Goal: Communication & Community: Answer question/provide support

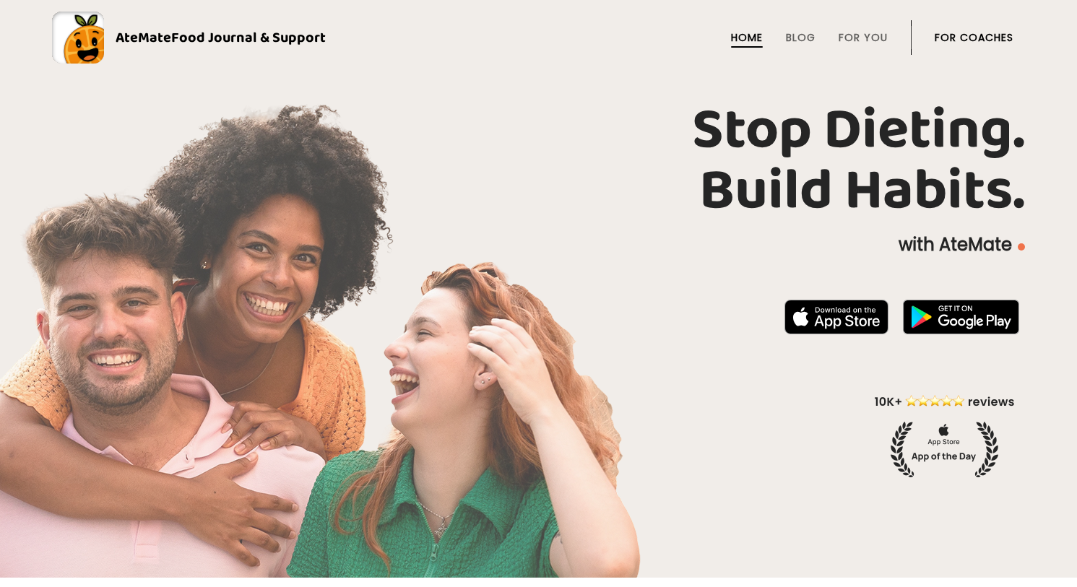
click at [981, 35] on link "For Coaches" at bounding box center [974, 38] width 79 height 12
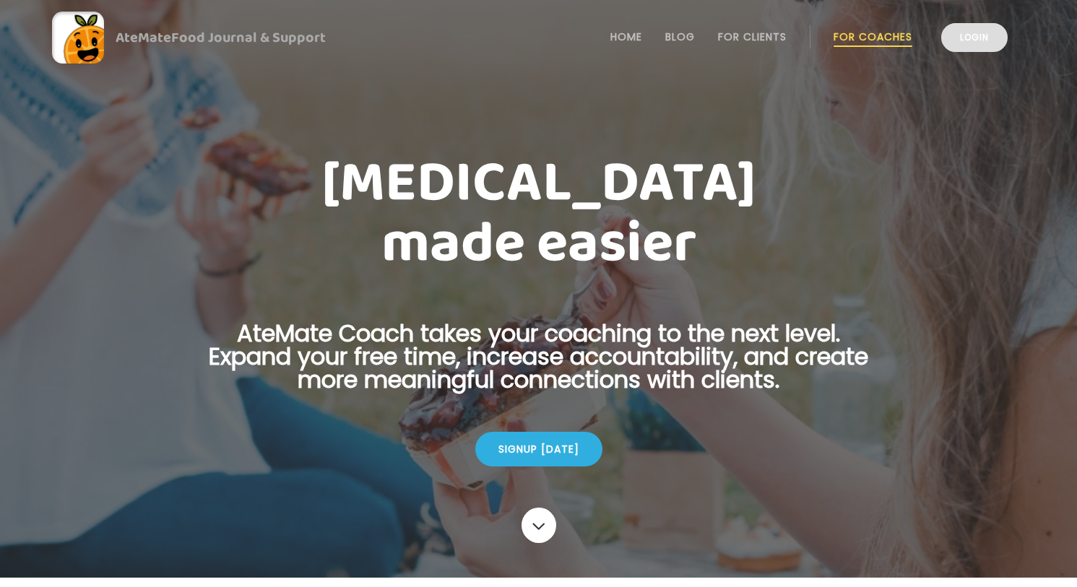
click at [981, 44] on link "Login" at bounding box center [974, 37] width 66 height 29
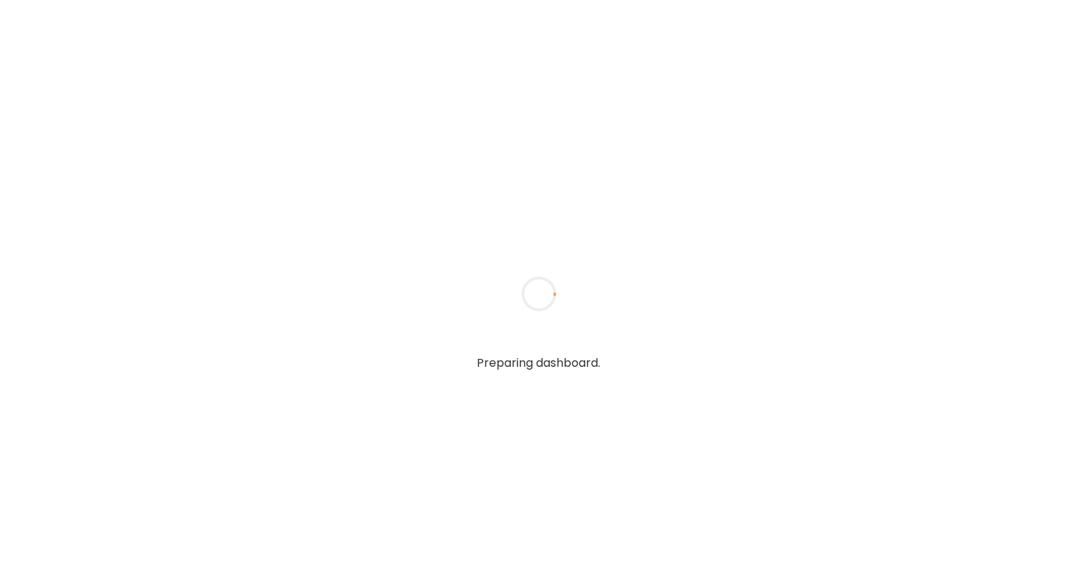
type textarea "**********"
type input "**********"
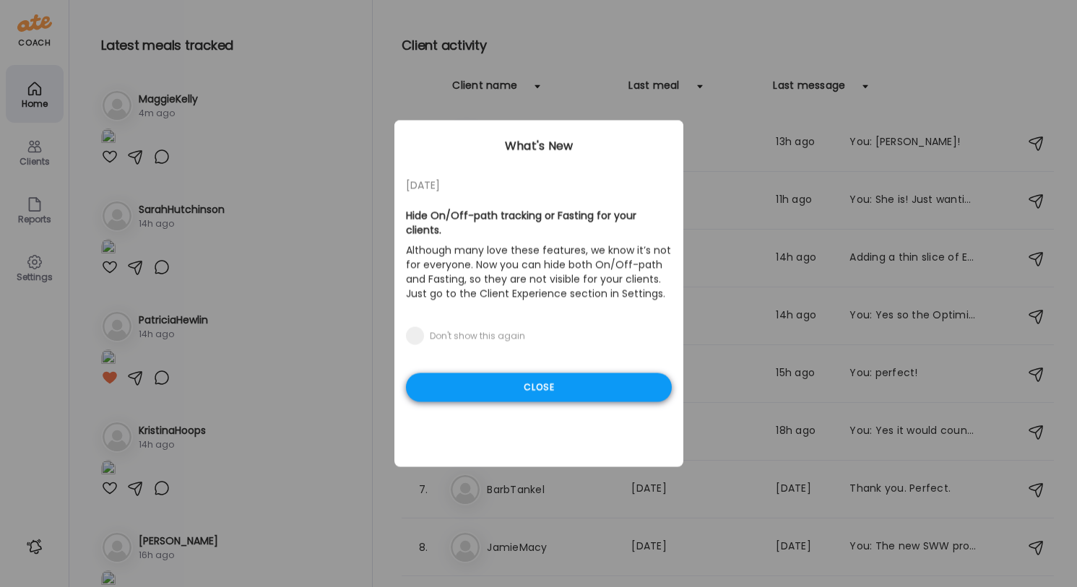
click at [568, 393] on div "Close" at bounding box center [539, 387] width 266 height 29
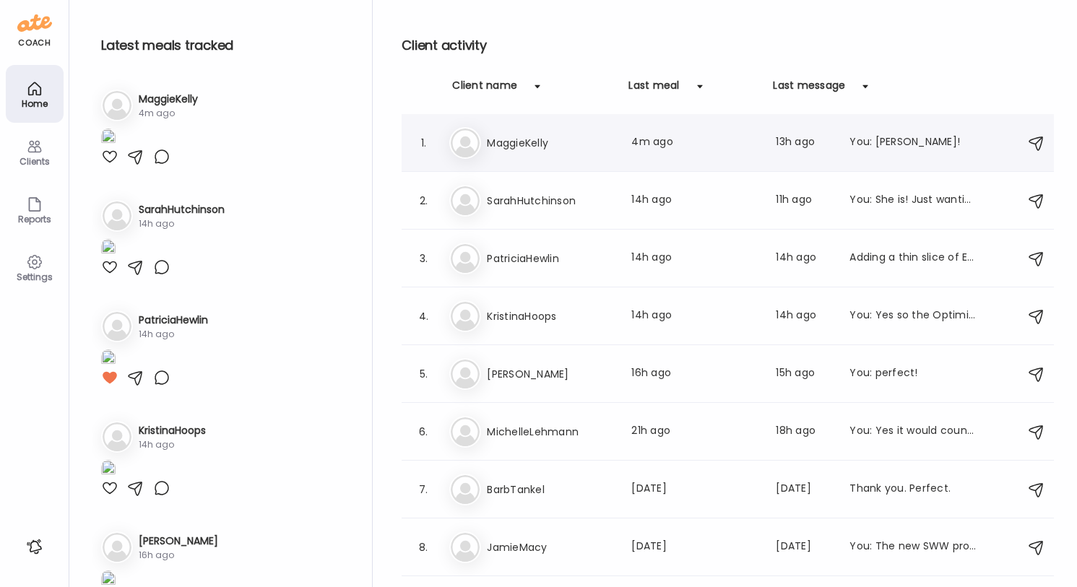
click at [680, 135] on div "Last meal: 4m ago" at bounding box center [694, 142] width 127 height 17
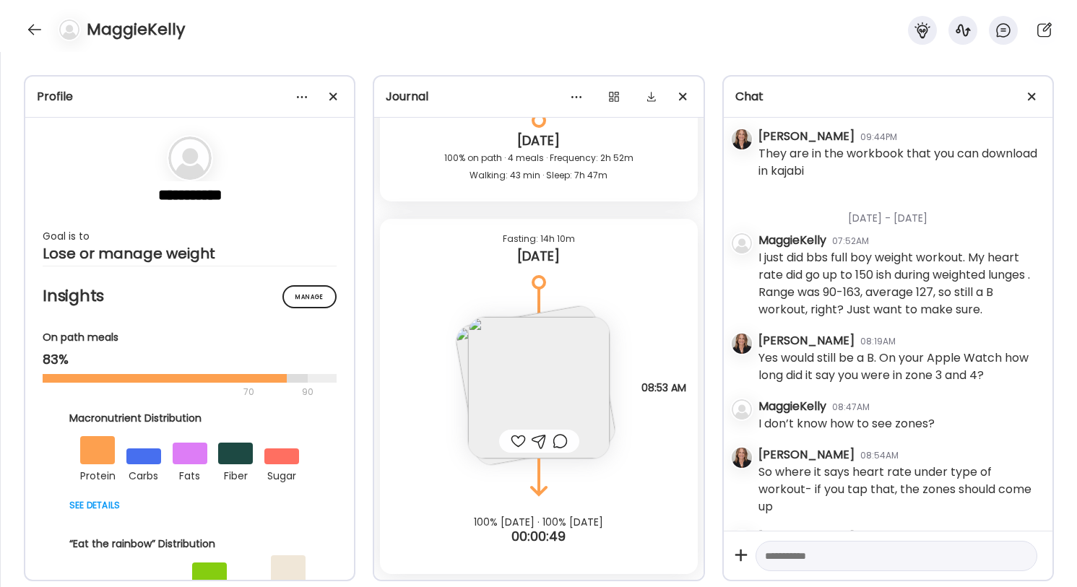
scroll to position [8092, 0]
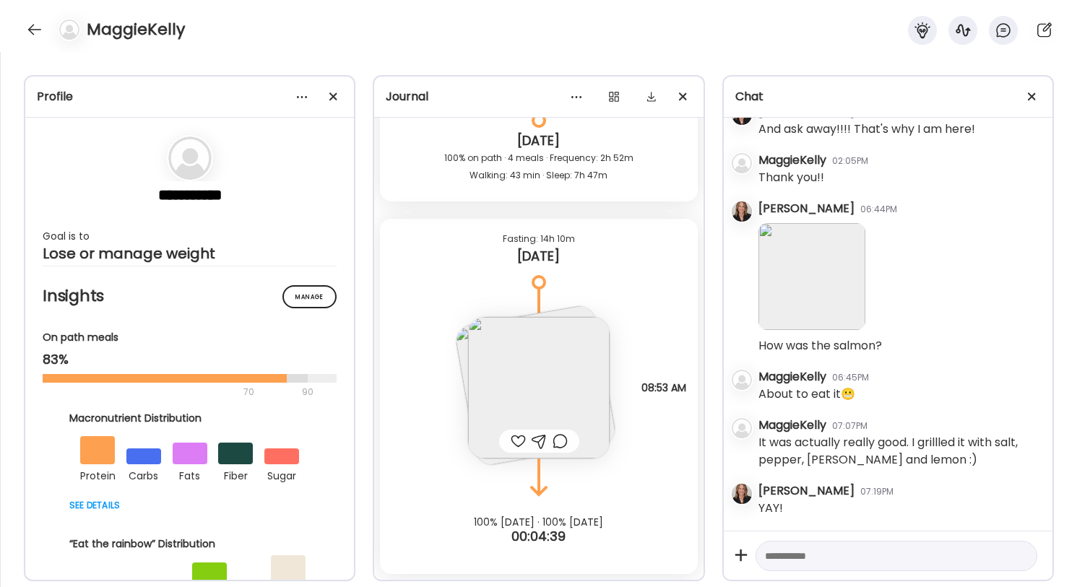
click at [462, 341] on img at bounding box center [536, 385] width 164 height 164
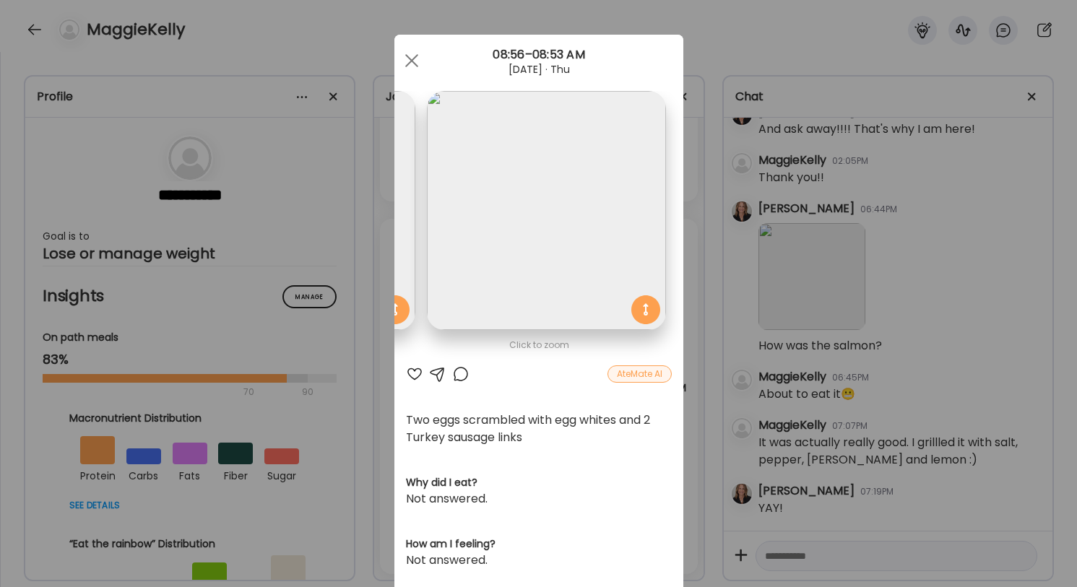
click at [404, 254] on img at bounding box center [295, 210] width 239 height 239
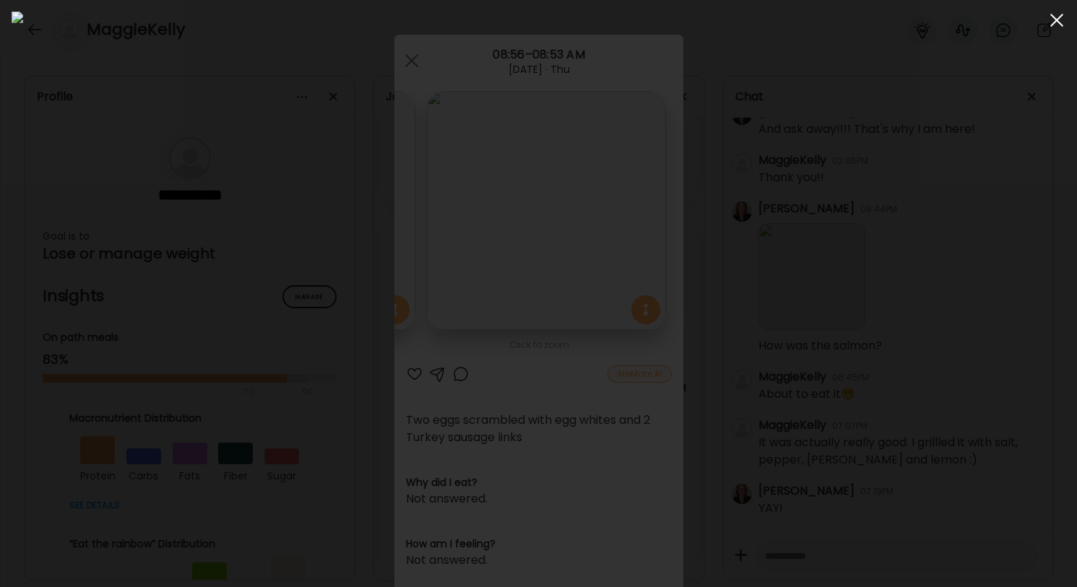
click at [1066, 12] on div at bounding box center [1056, 20] width 29 height 29
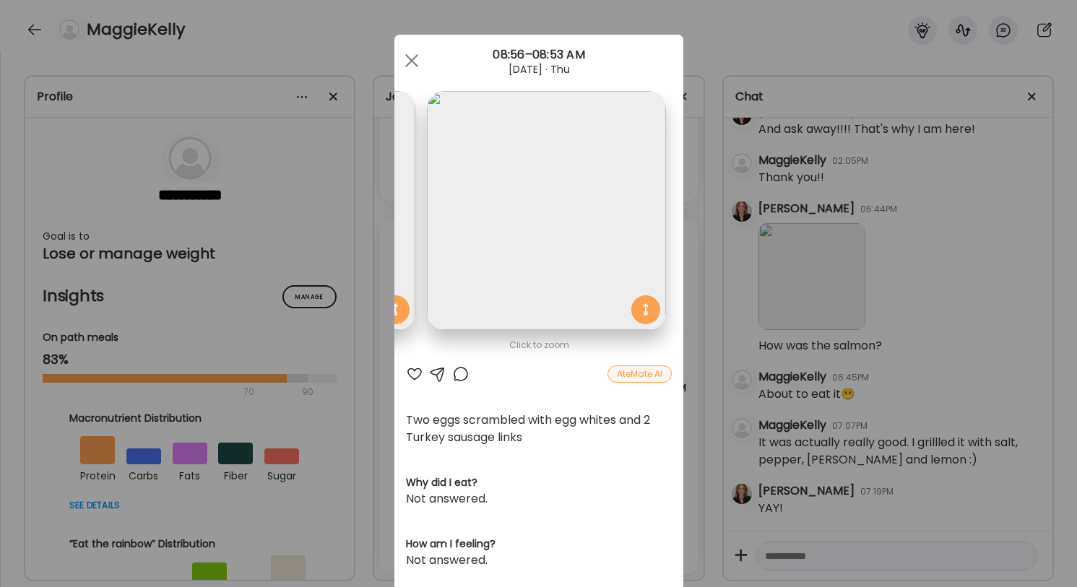
click at [412, 370] on div at bounding box center [414, 374] width 17 height 17
click at [433, 371] on div at bounding box center [437, 374] width 17 height 17
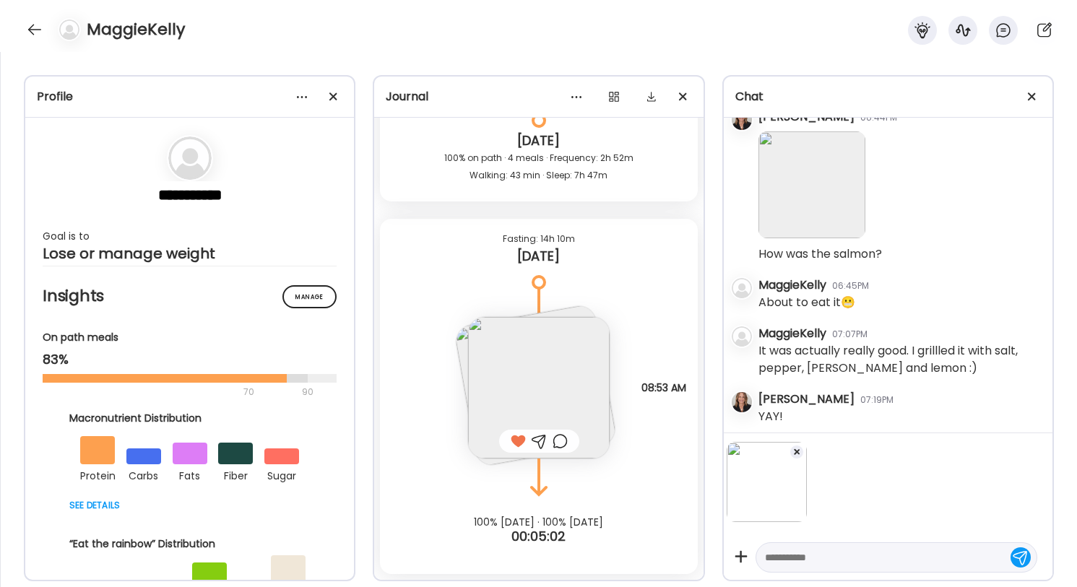
click at [808, 563] on textarea at bounding box center [883, 557] width 237 height 17
type textarea "**********"
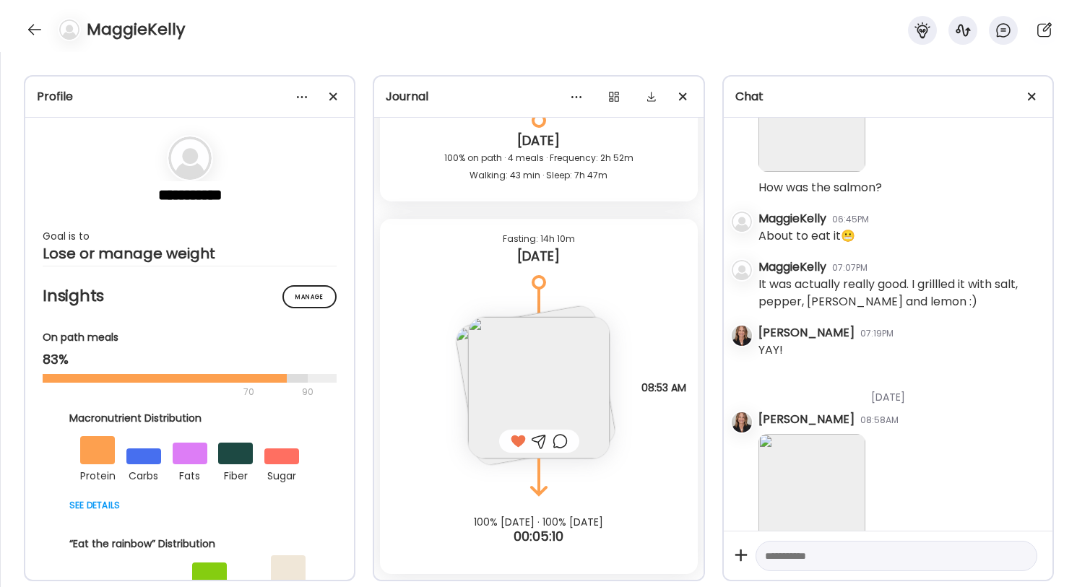
scroll to position [8299, 0]
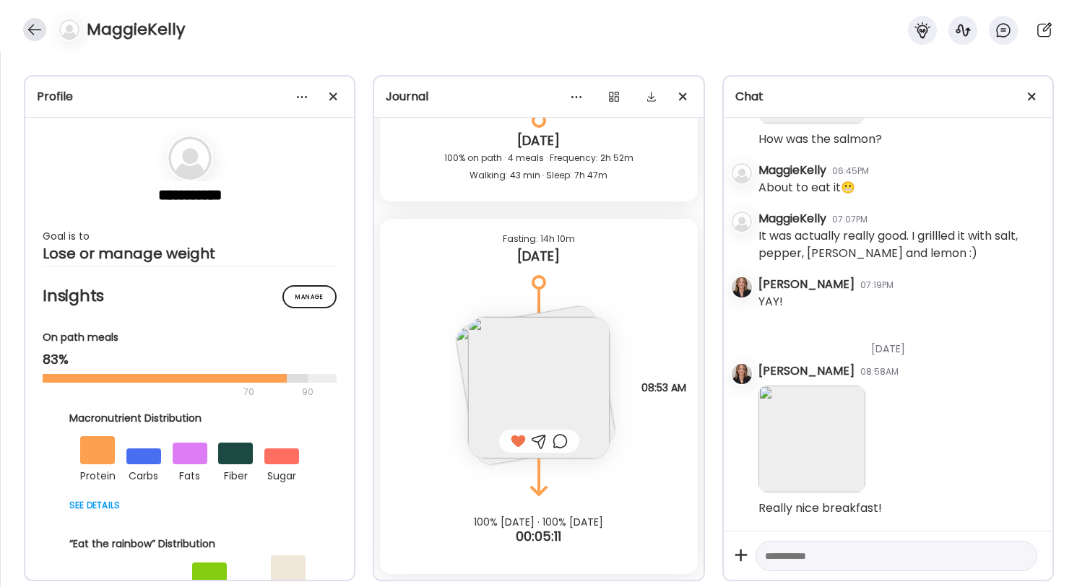
click at [37, 28] on div at bounding box center [34, 29] width 23 height 23
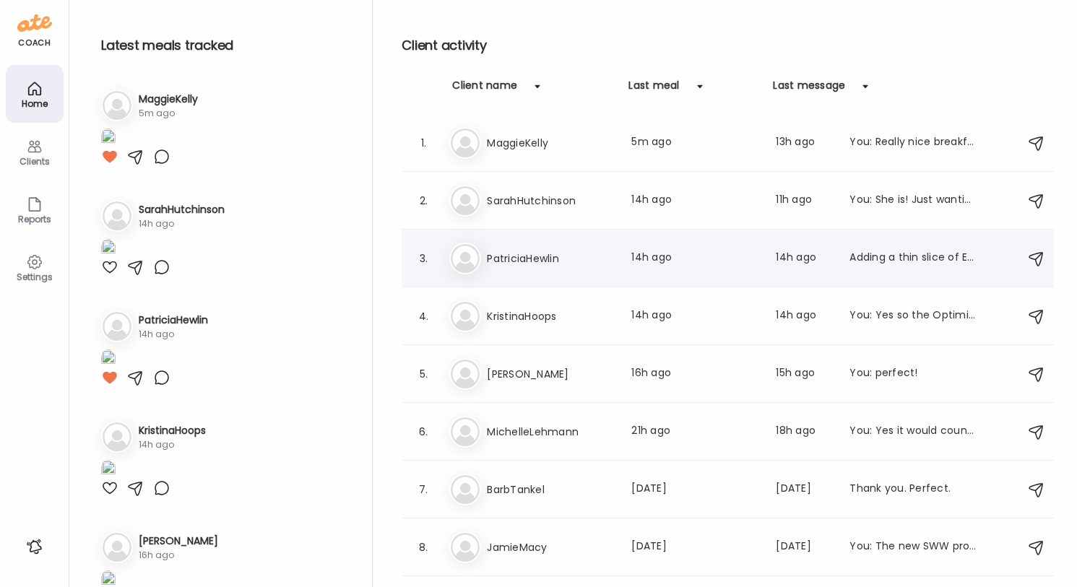
click at [620, 248] on div "Pa PatriciaHewlin Last meal: 14h ago Last message: 14h ago Adding a thin slice …" at bounding box center [729, 259] width 561 height 32
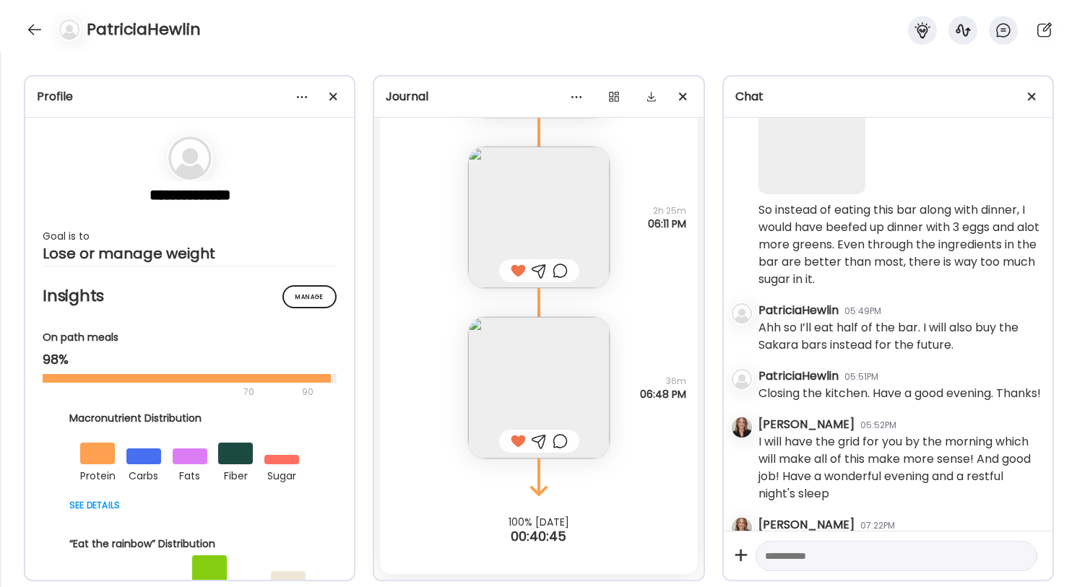
scroll to position [12777, 0]
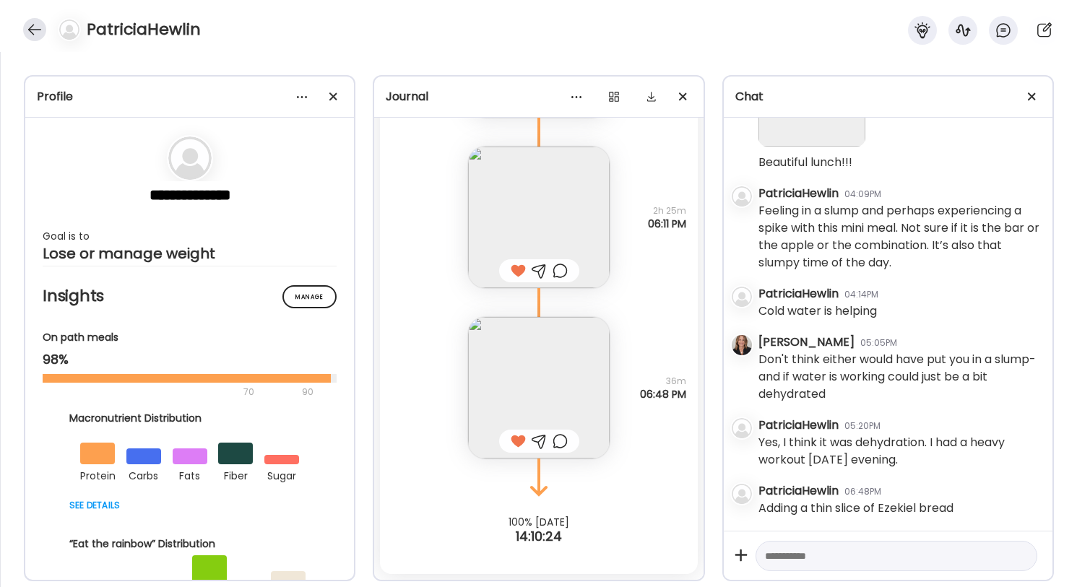
click at [30, 30] on div at bounding box center [34, 29] width 23 height 23
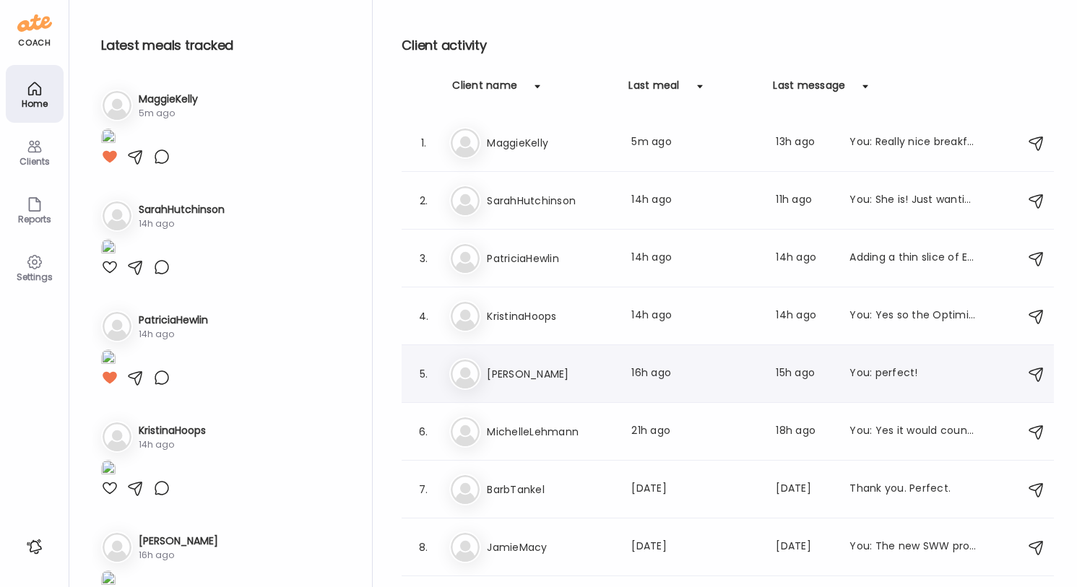
click at [509, 384] on div "Ma Marilyn Last meal: 16h ago Last message: 15h ago You: perfect!" at bounding box center [729, 374] width 561 height 32
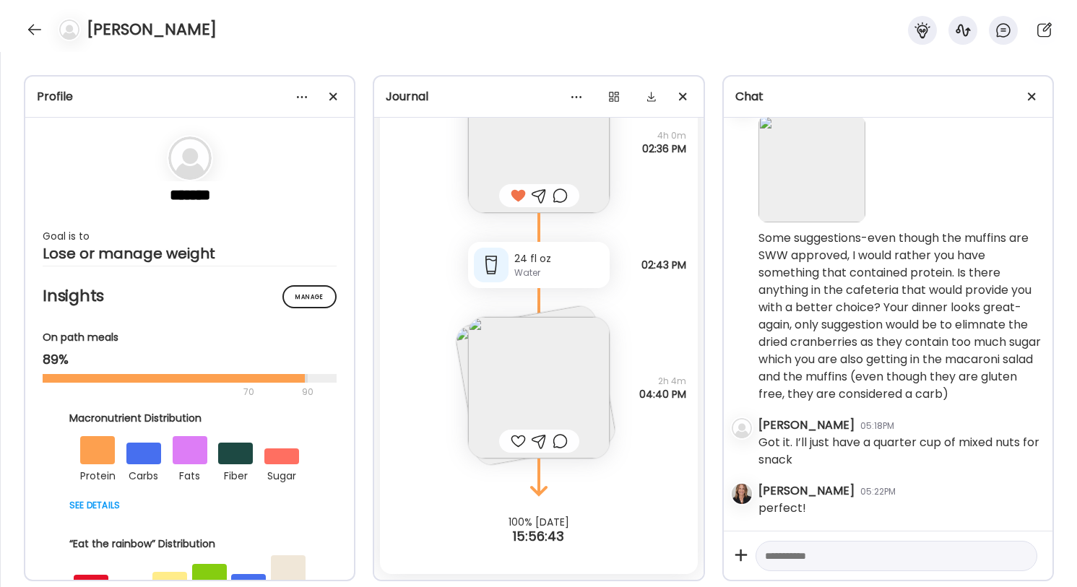
scroll to position [1708, 0]
click at [34, 30] on div at bounding box center [34, 29] width 23 height 23
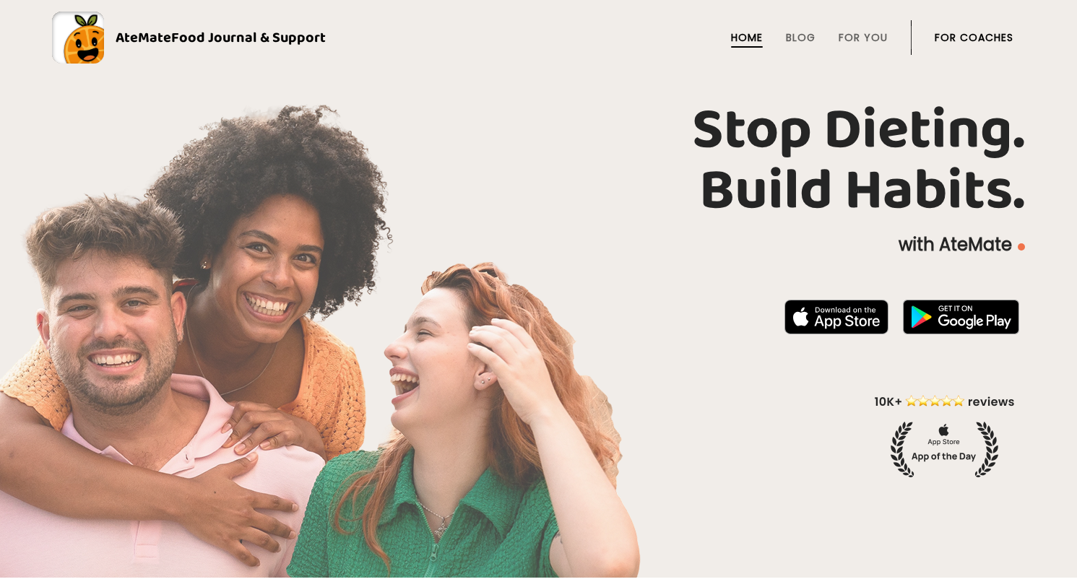
click at [987, 32] on link "For Coaches" at bounding box center [974, 38] width 79 height 12
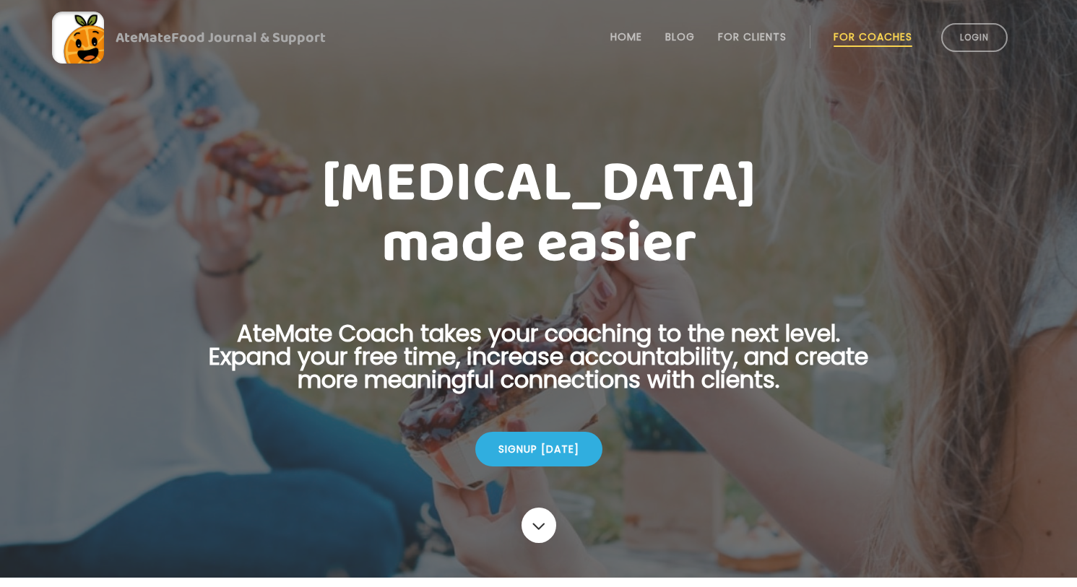
click at [987, 30] on link "Login" at bounding box center [974, 37] width 66 height 29
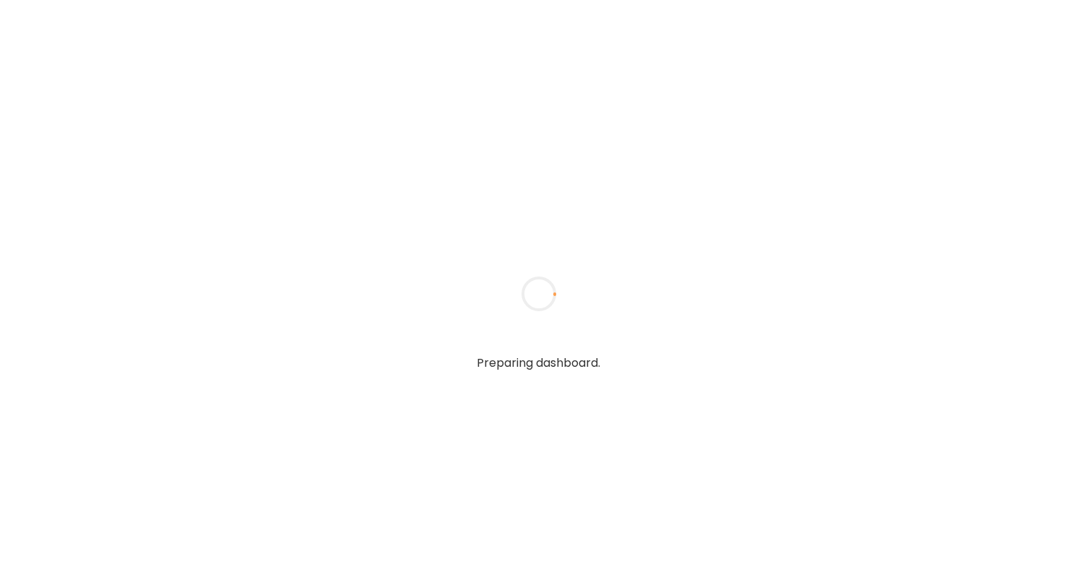
type textarea "**********"
type input "**********"
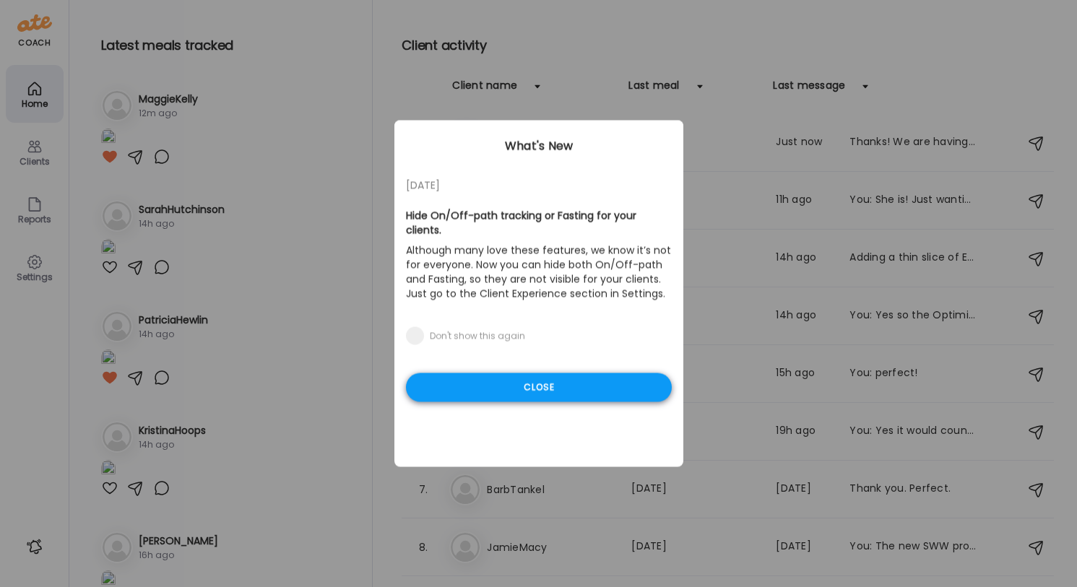
click at [628, 387] on div "Close" at bounding box center [539, 387] width 266 height 29
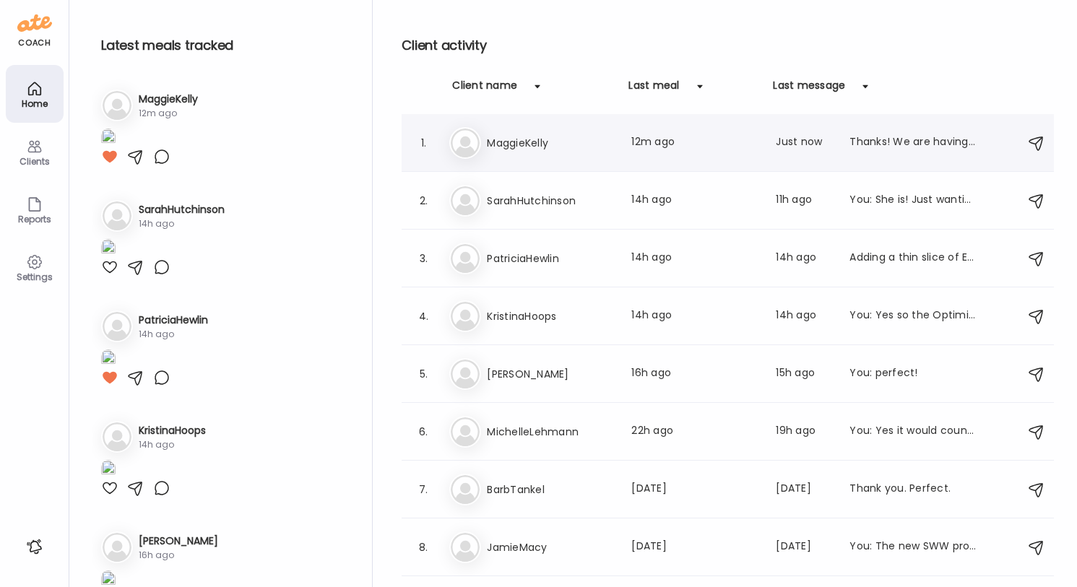
click at [887, 145] on div "Thanks! We are having turkey tacos for dinner tonight? I am going to get the Si…" at bounding box center [912, 142] width 127 height 17
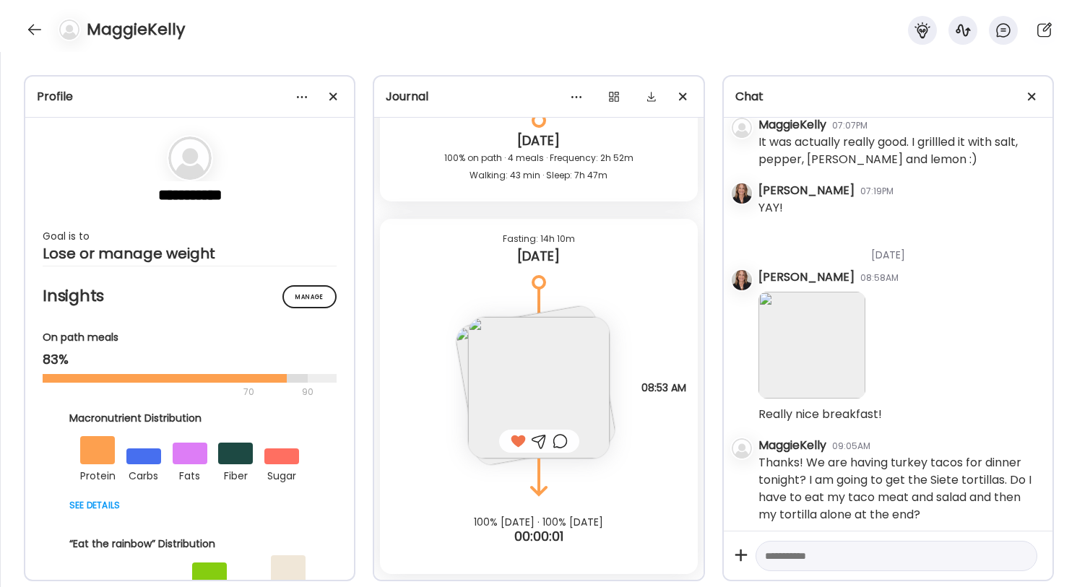
scroll to position [8399, 0]
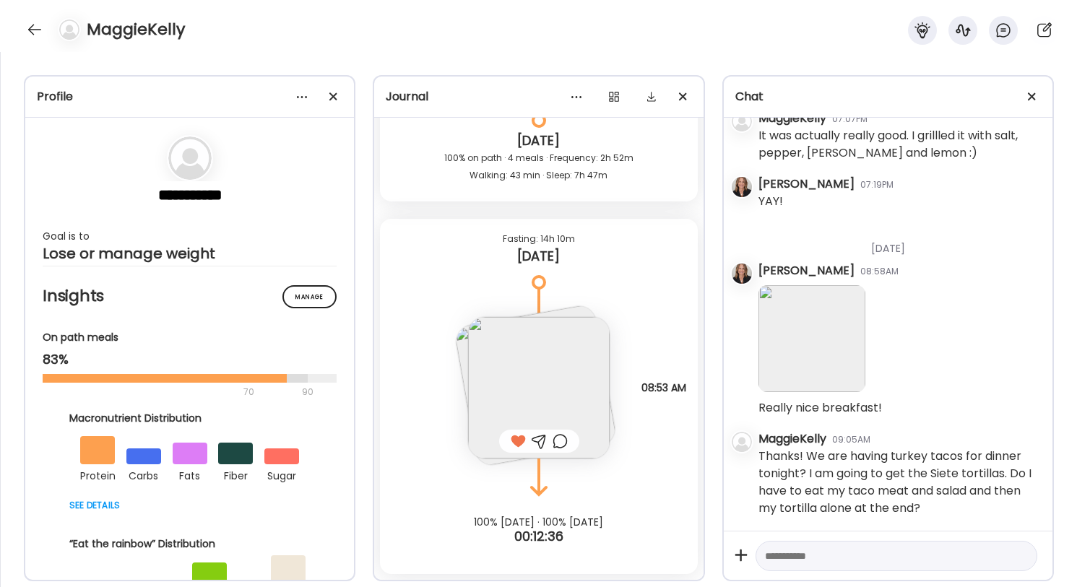
click at [822, 563] on textarea at bounding box center [883, 556] width 237 height 17
type textarea "**********"
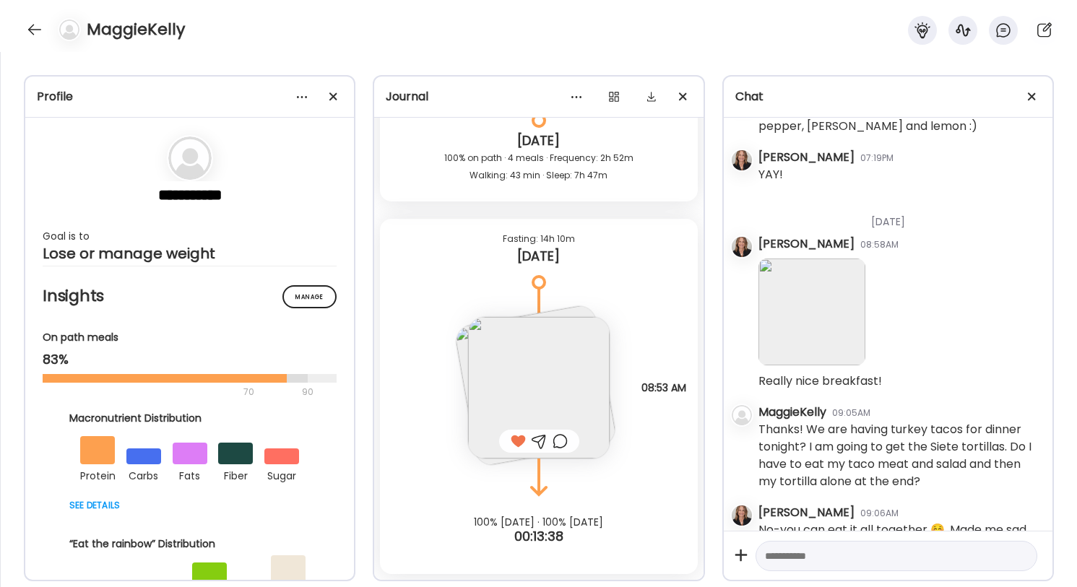
scroll to position [8465, 0]
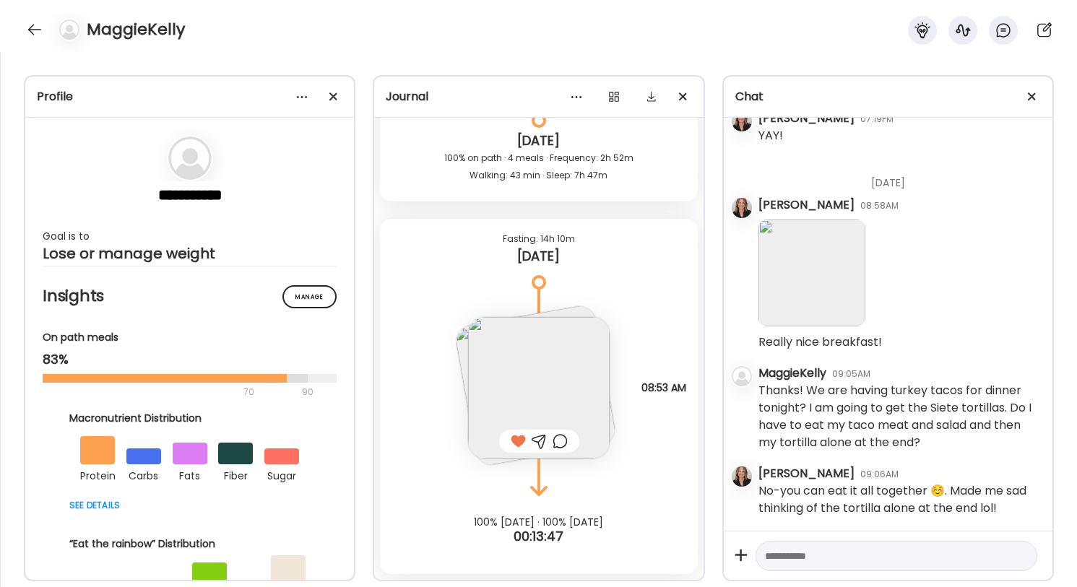
click at [826, 559] on textarea at bounding box center [883, 556] width 237 height 17
